Goal: Transaction & Acquisition: Book appointment/travel/reservation

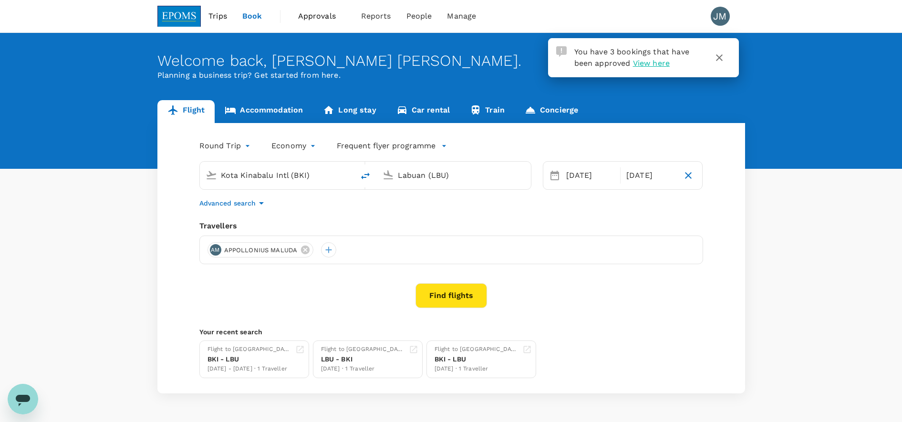
click at [282, 107] on link "Accommodation" at bounding box center [264, 111] width 98 height 23
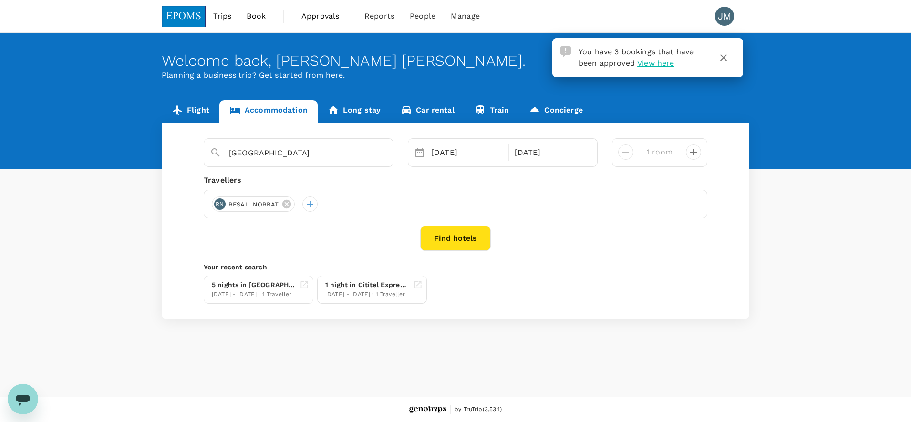
click at [286, 204] on icon at bounding box center [286, 204] width 10 height 10
click at [335, 151] on input "[GEOGRAPHIC_DATA]" at bounding box center [295, 152] width 132 height 15
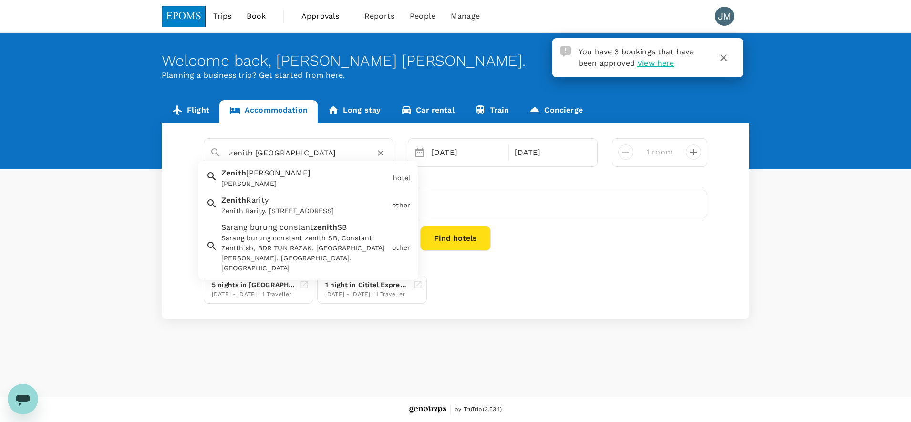
click at [299, 178] on div "Zenith [PERSON_NAME] Zenith [PERSON_NAME]" at bounding box center [304, 176] width 172 height 25
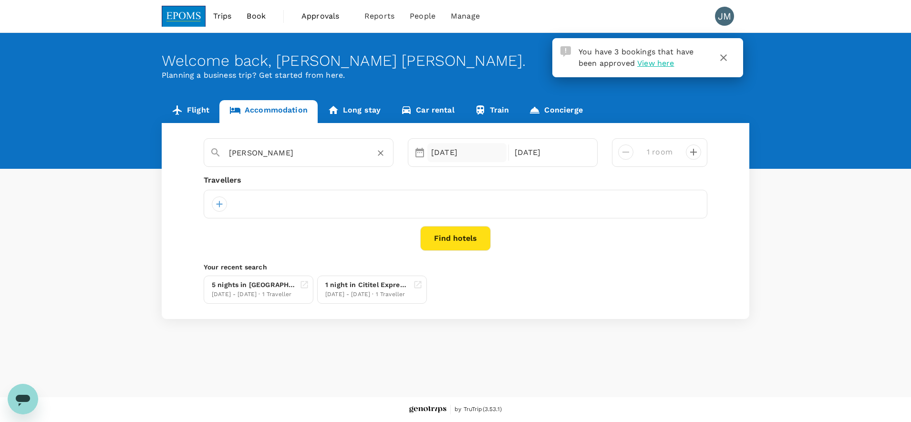
type input "[PERSON_NAME]"
click at [453, 151] on div "[DATE]" at bounding box center [466, 152] width 79 height 19
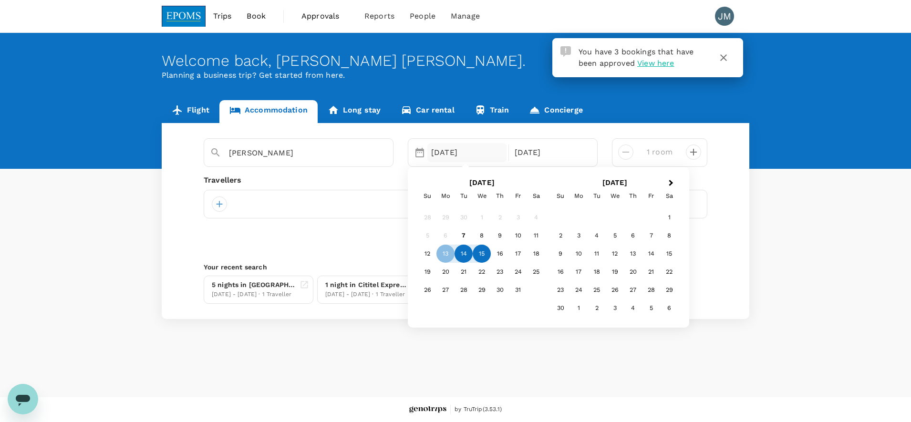
click at [460, 254] on div "14" at bounding box center [464, 254] width 18 height 18
click at [478, 254] on div "15" at bounding box center [482, 254] width 18 height 18
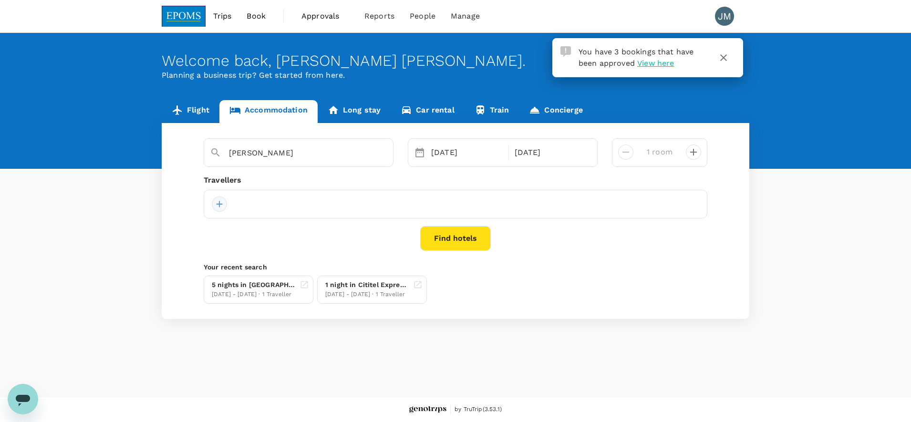
click at [214, 203] on div at bounding box center [219, 204] width 15 height 15
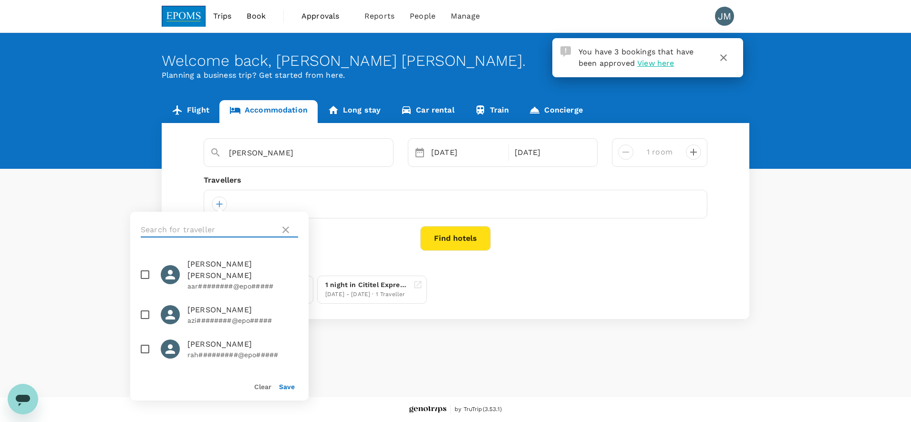
click at [209, 234] on input "text" at bounding box center [208, 229] width 135 height 15
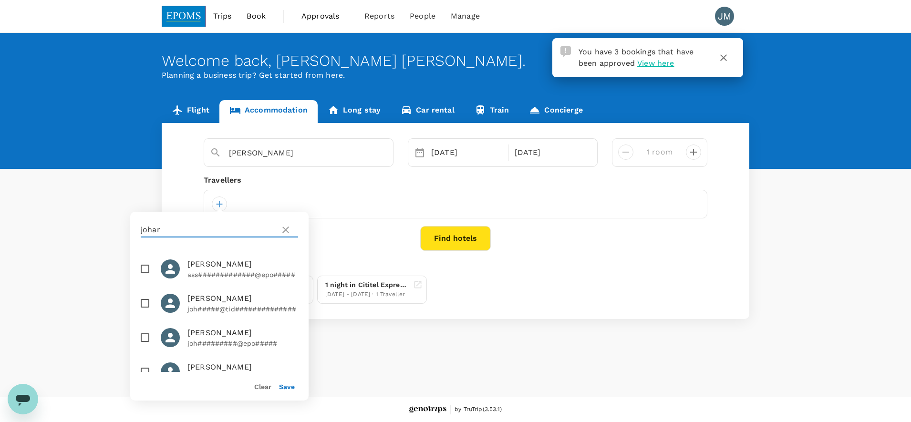
type input "johar"
click at [242, 339] on p "joh#########@epo#####" at bounding box center [242, 344] width 111 height 10
checkbox input "true"
click at [283, 388] on button "Save" at bounding box center [287, 387] width 16 height 8
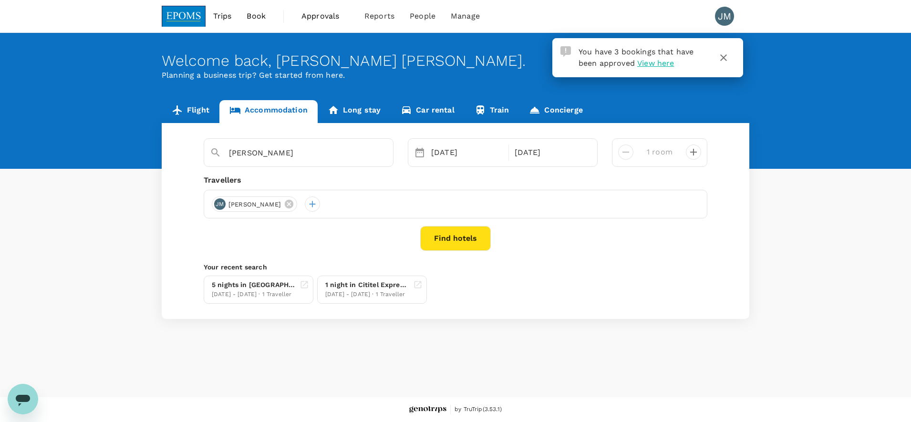
click at [452, 236] on button "Find hotels" at bounding box center [455, 238] width 71 height 25
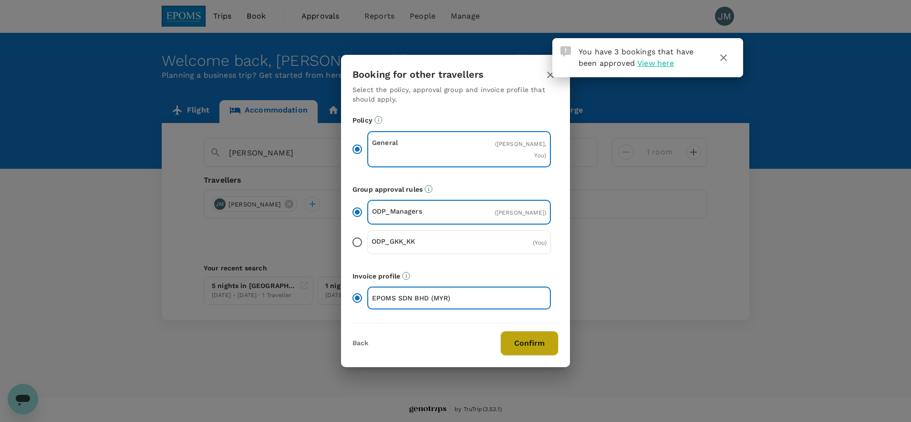
click at [541, 356] on button "Confirm" at bounding box center [529, 343] width 58 height 25
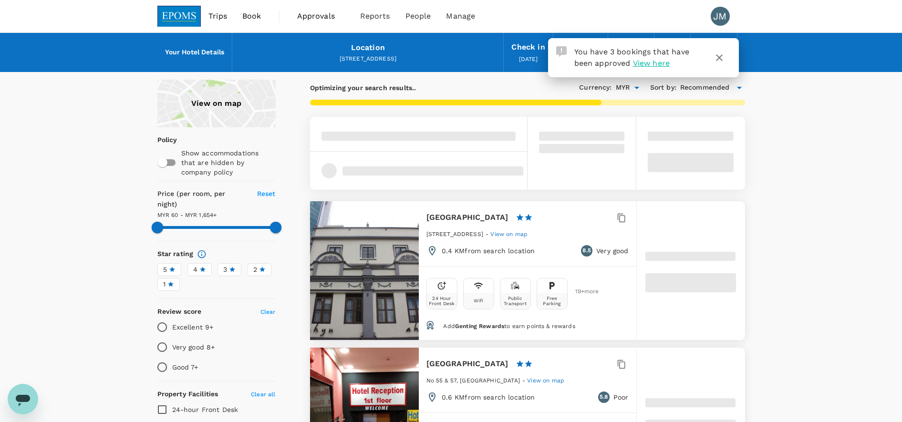
type input "1653.26"
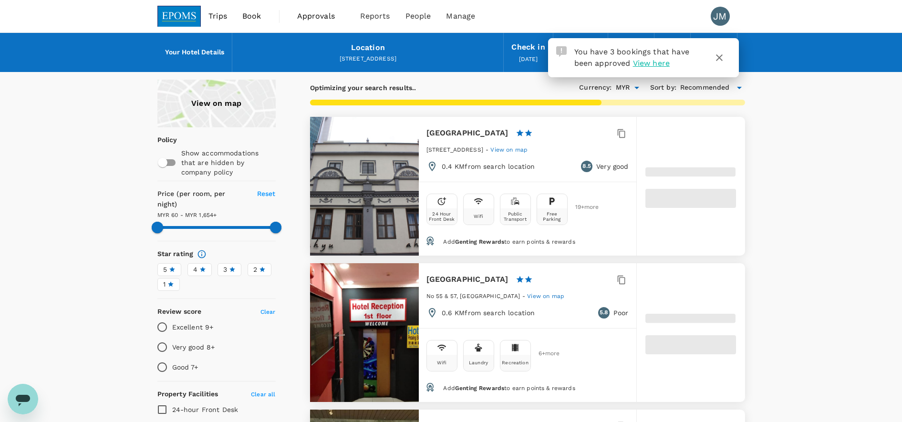
type input "60.63"
type input "1653.63"
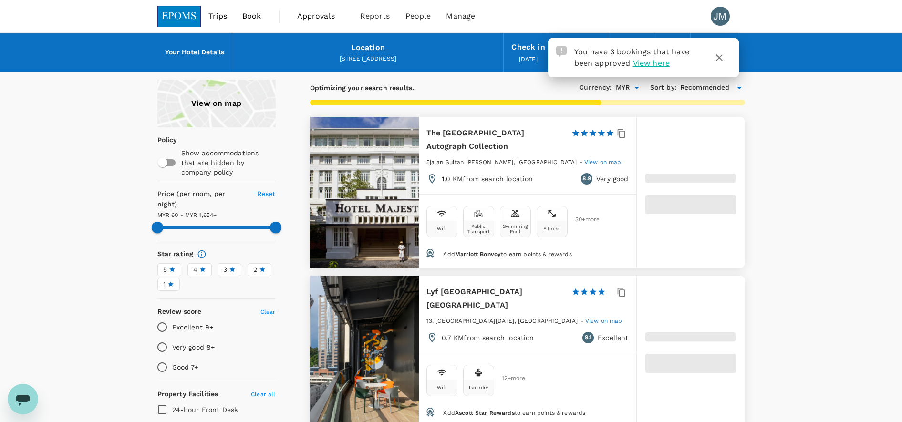
type input "59.63"
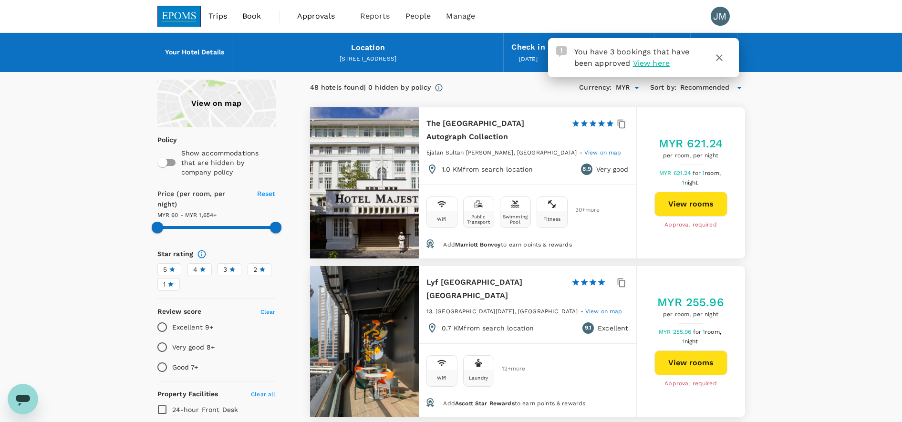
type input "1653.63"
click at [657, 62] on span "View here" at bounding box center [651, 63] width 37 height 9
